Goal: Information Seeking & Learning: Learn about a topic

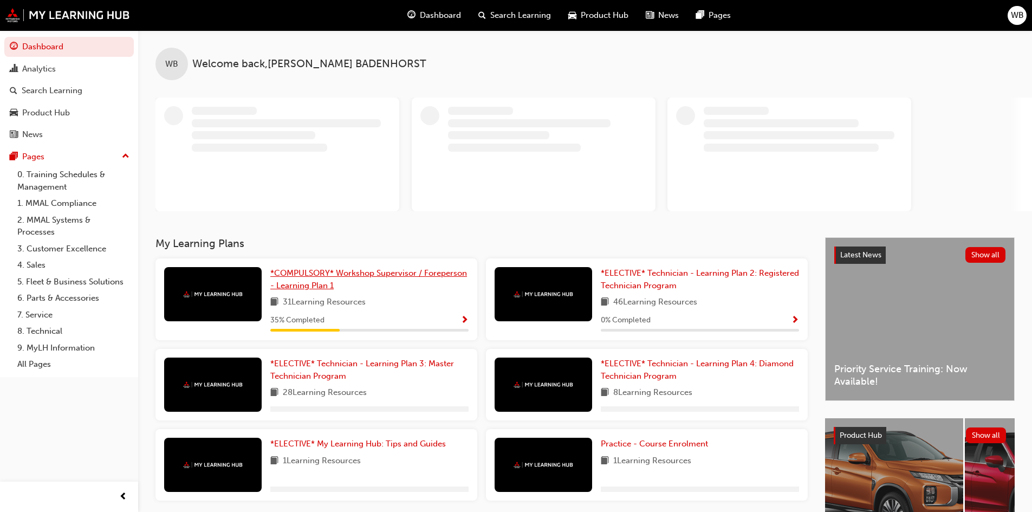
click at [364, 287] on link "*COMPULSORY* Workshop Supervisor / Foreperson - Learning Plan 1" at bounding box center [369, 279] width 198 height 24
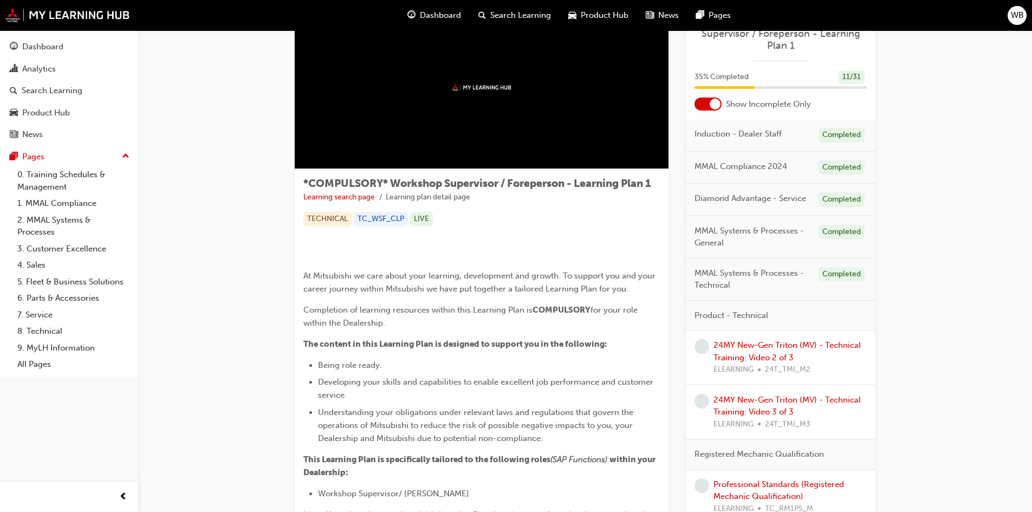
scroll to position [54, 0]
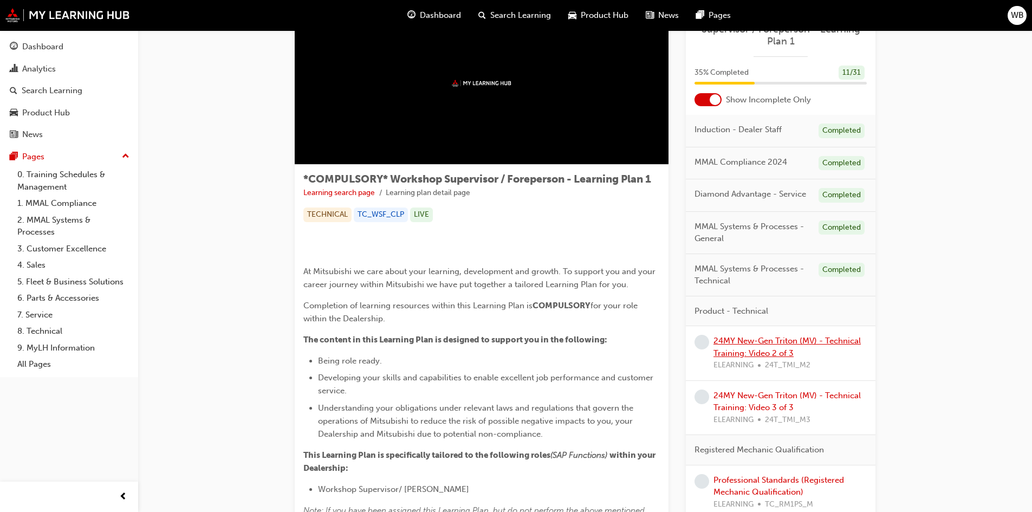
click at [787, 345] on link "24MY New-Gen Triton (MV) - Technical Training: Video 2 of 3" at bounding box center [787, 347] width 147 height 22
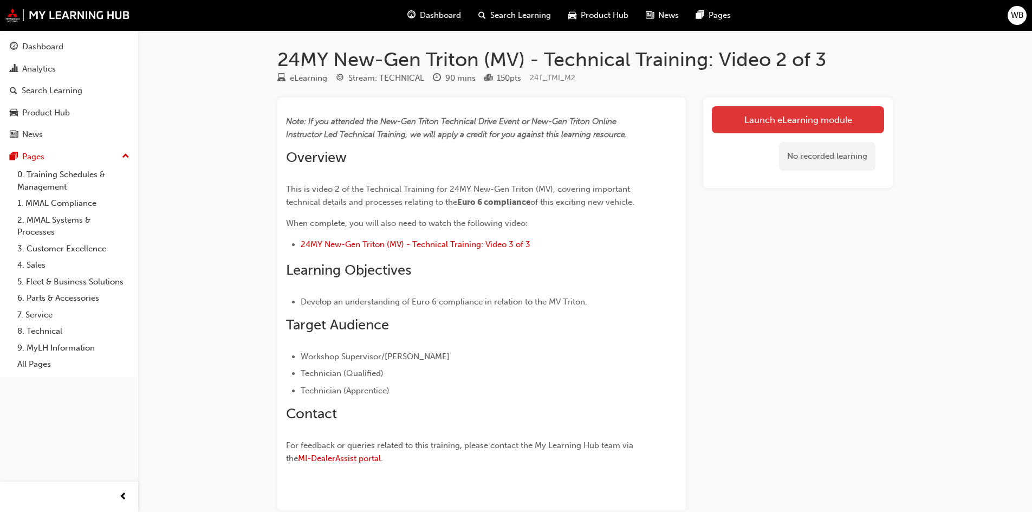
click at [774, 114] on link "Launch eLearning module" at bounding box center [798, 119] width 172 height 27
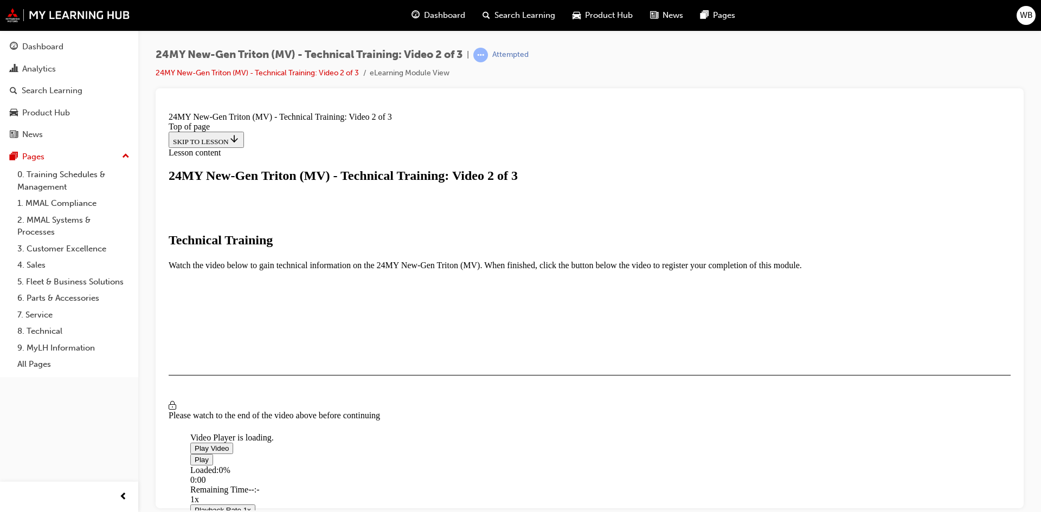
scroll to position [163, 0]
click at [195, 444] on span "Video player" at bounding box center [195, 448] width 0 height 8
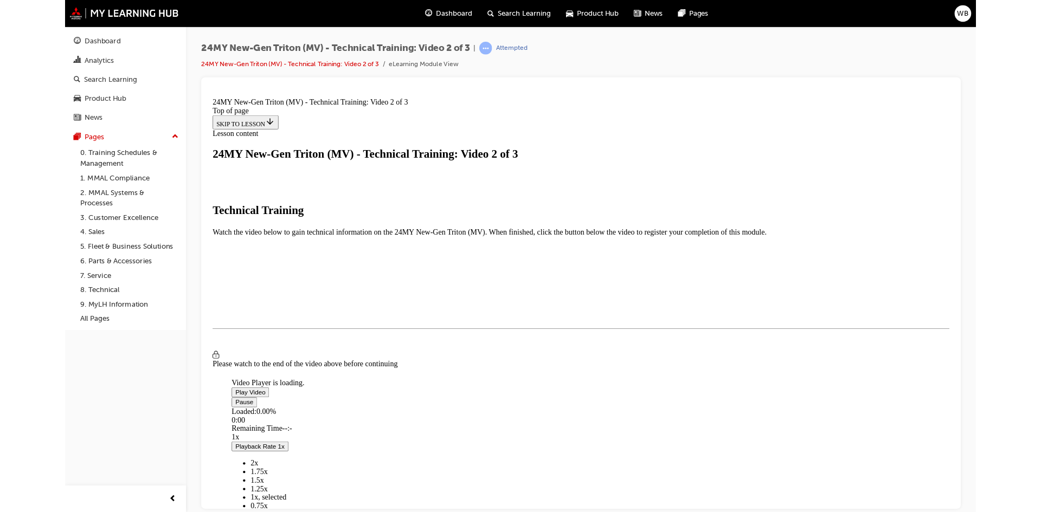
scroll to position [73, 0]
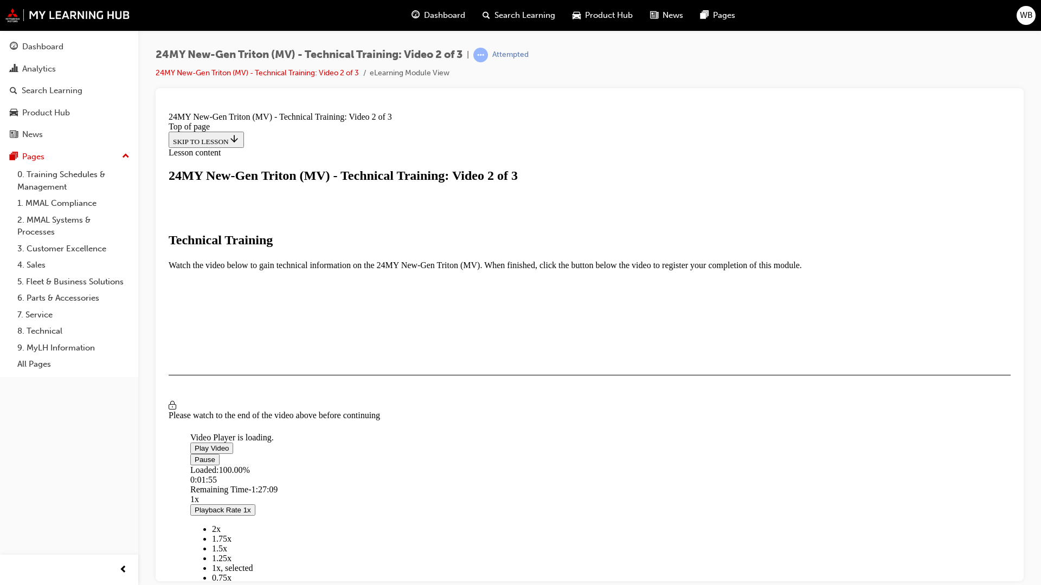
click at [231, 512] on span "1.25x" at bounding box center [222, 557] width 20 height 9
click at [195, 463] on span "Video player" at bounding box center [195, 459] width 0 height 8
click at [195, 444] on span "Video player" at bounding box center [195, 448] width 0 height 8
click at [227, 512] on span "1.5x" at bounding box center [219, 557] width 15 height 9
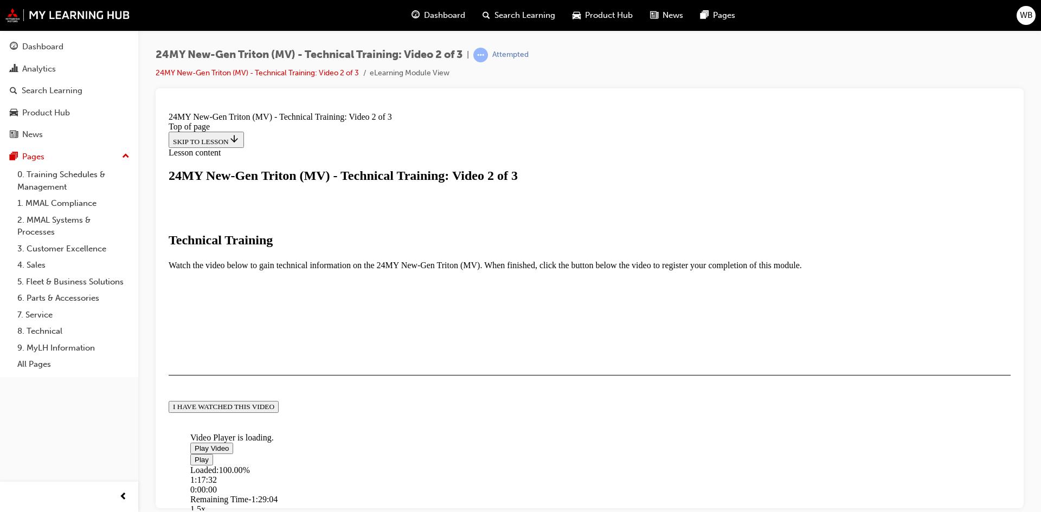
click at [279, 412] on button "I HAVE WATCHED THIS VIDEO" at bounding box center [224, 407] width 110 height 12
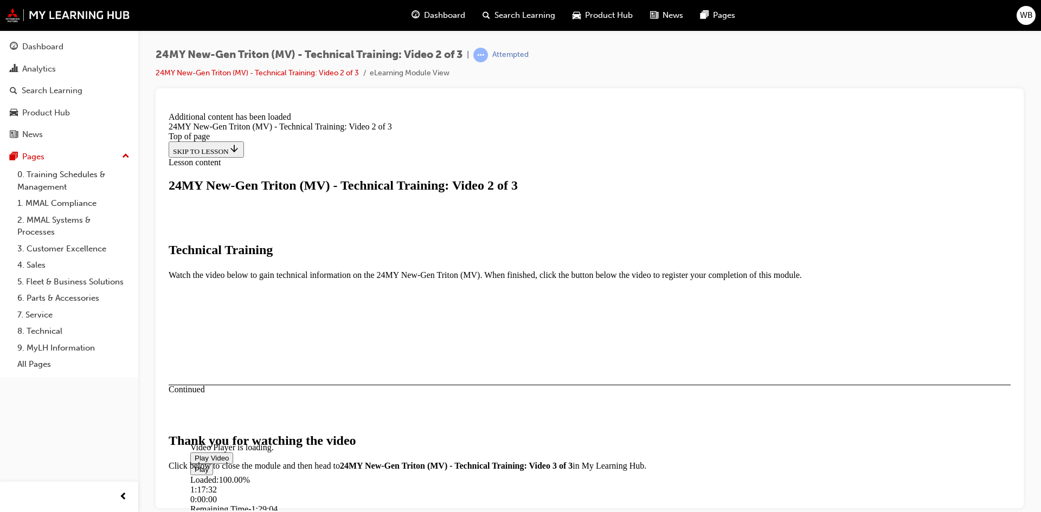
scroll to position [344, 0]
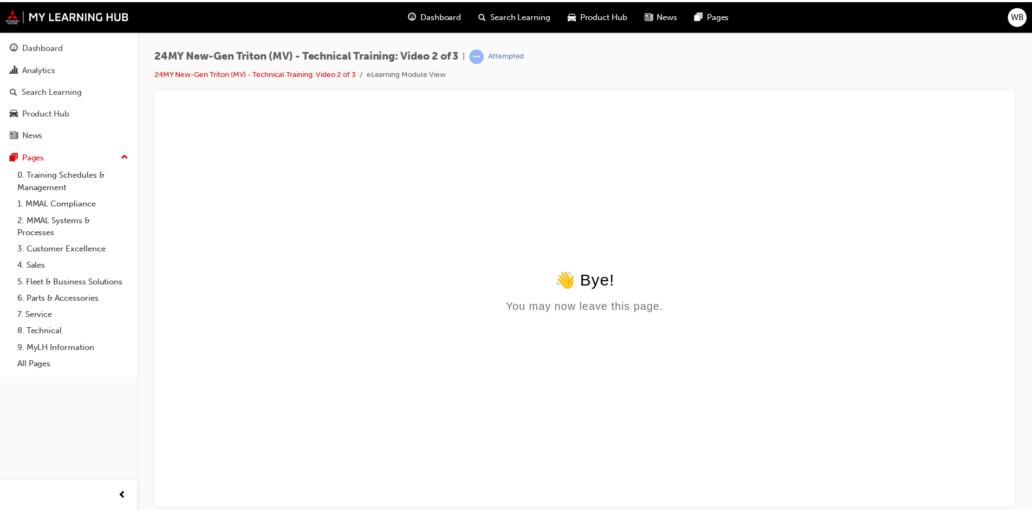
scroll to position [0, 0]
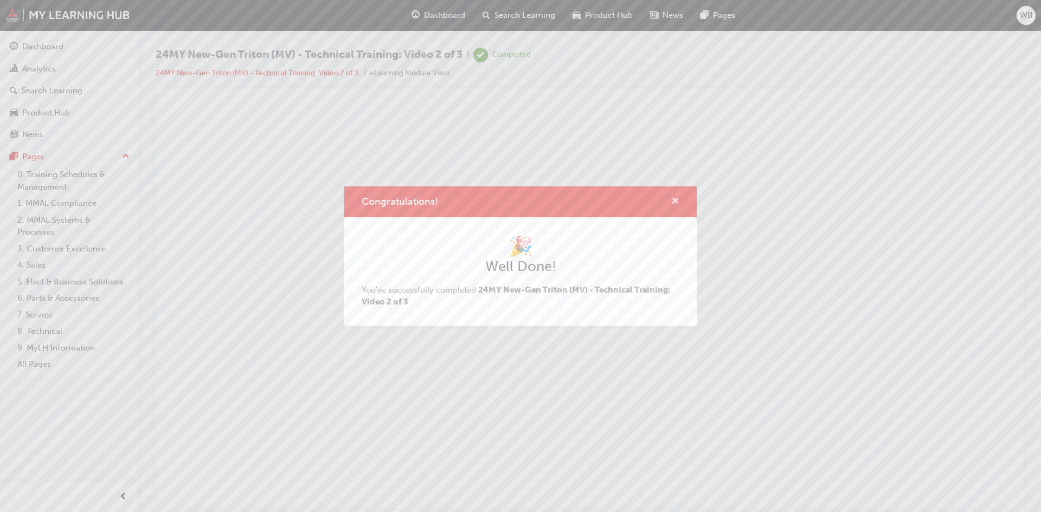
click at [675, 203] on span "cross-icon" at bounding box center [675, 202] width 8 height 10
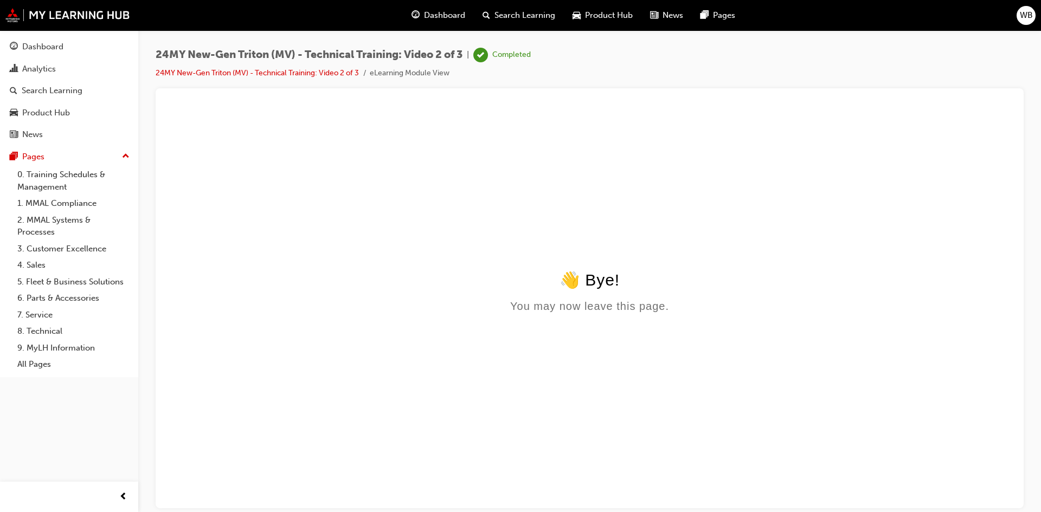
click at [442, 12] on span "Dashboard" at bounding box center [444, 15] width 41 height 12
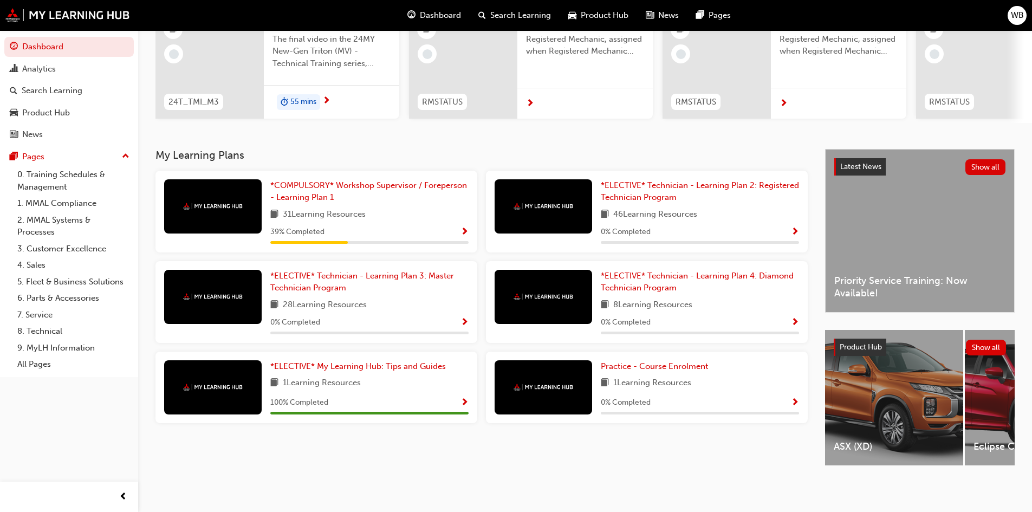
scroll to position [135, 0]
click at [412, 183] on span "*COMPULSORY* Workshop Supervisor / Foreperson - Learning Plan 1" at bounding box center [368, 191] width 197 height 22
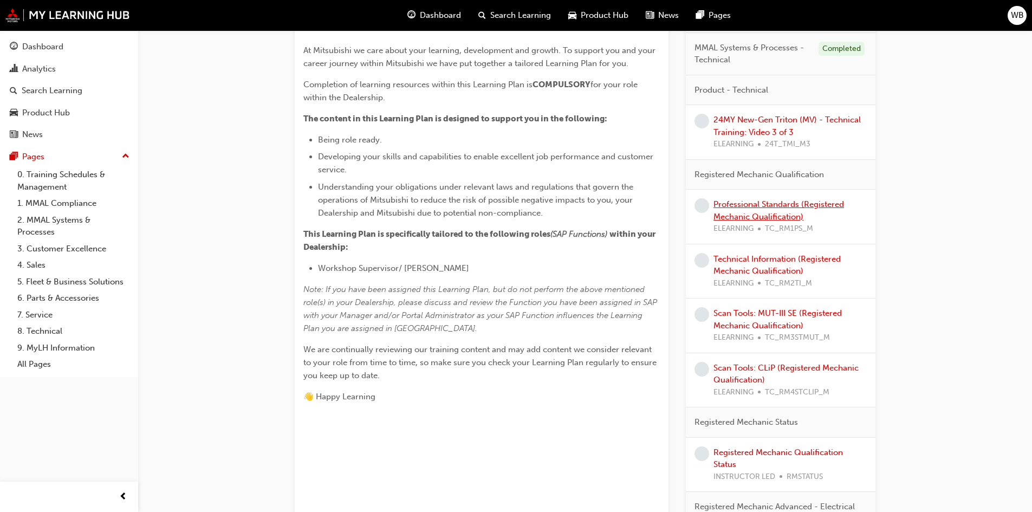
scroll to position [271, 0]
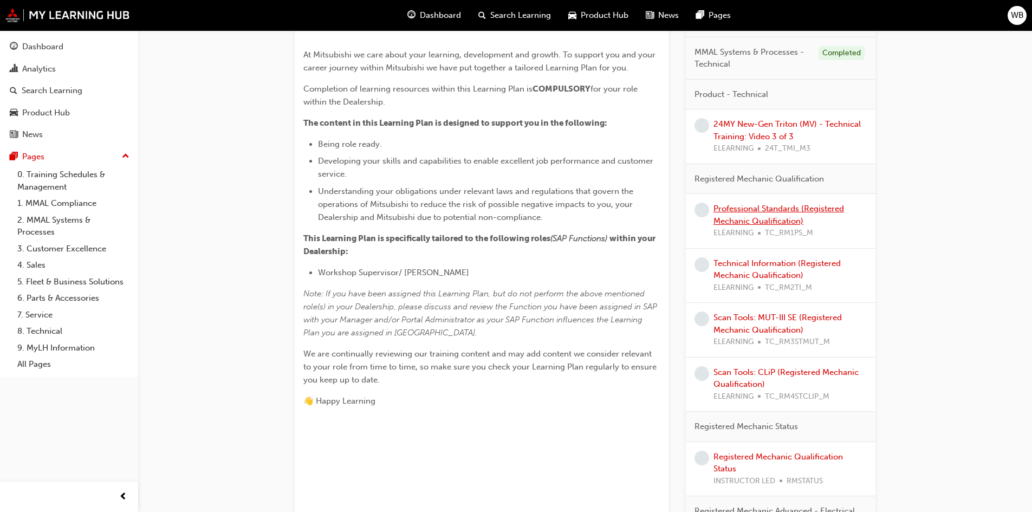
click at [774, 208] on link "Professional Standards (Registered Mechanic Qualification)" at bounding box center [779, 215] width 131 height 22
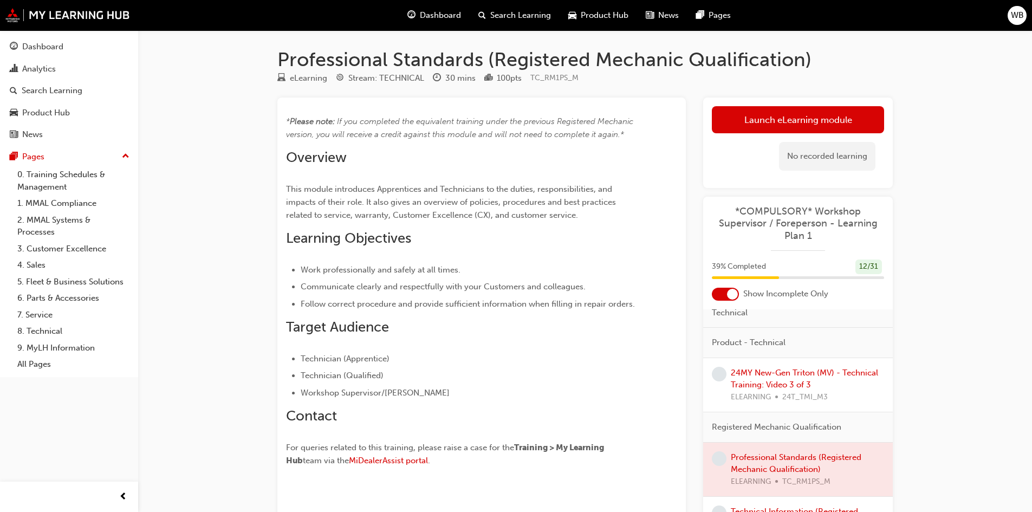
click at [435, 14] on span "Dashboard" at bounding box center [440, 15] width 41 height 12
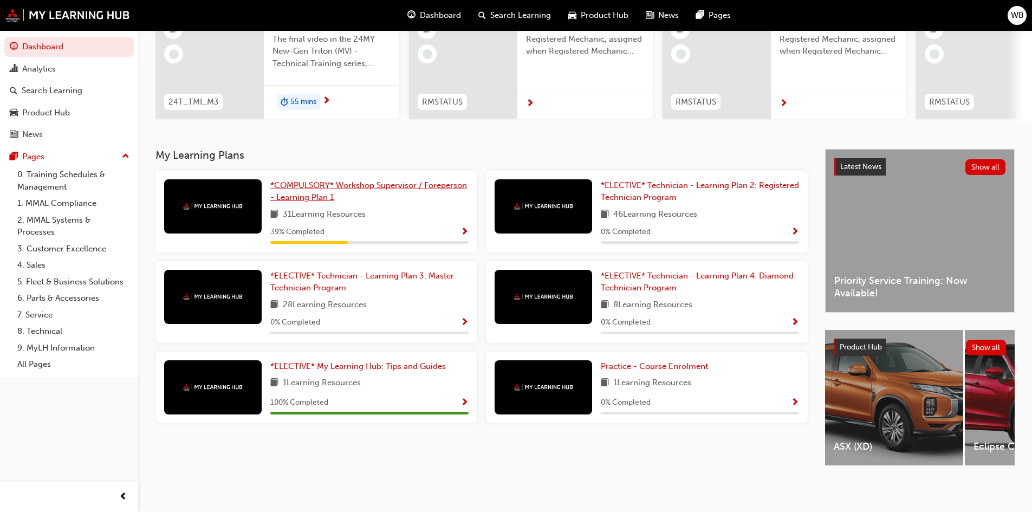
scroll to position [135, 0]
click at [385, 180] on span "*COMPULSORY* Workshop Supervisor / Foreperson - Learning Plan 1" at bounding box center [368, 191] width 197 height 22
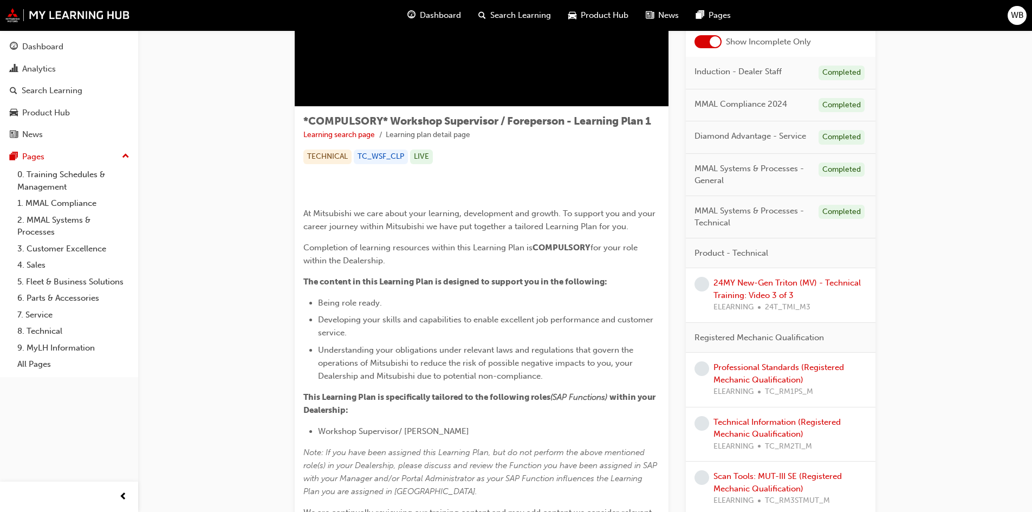
scroll to position [54, 0]
